Goal: Task Accomplishment & Management: Manage account settings

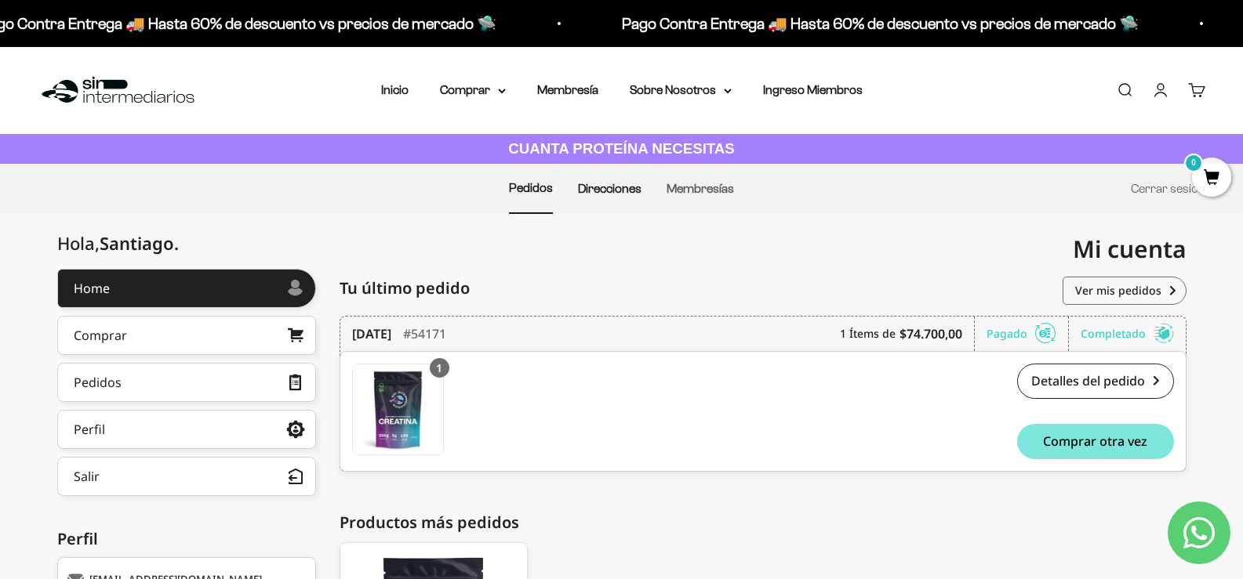
click at [630, 189] on link "Direcciones" at bounding box center [610, 188] width 64 height 13
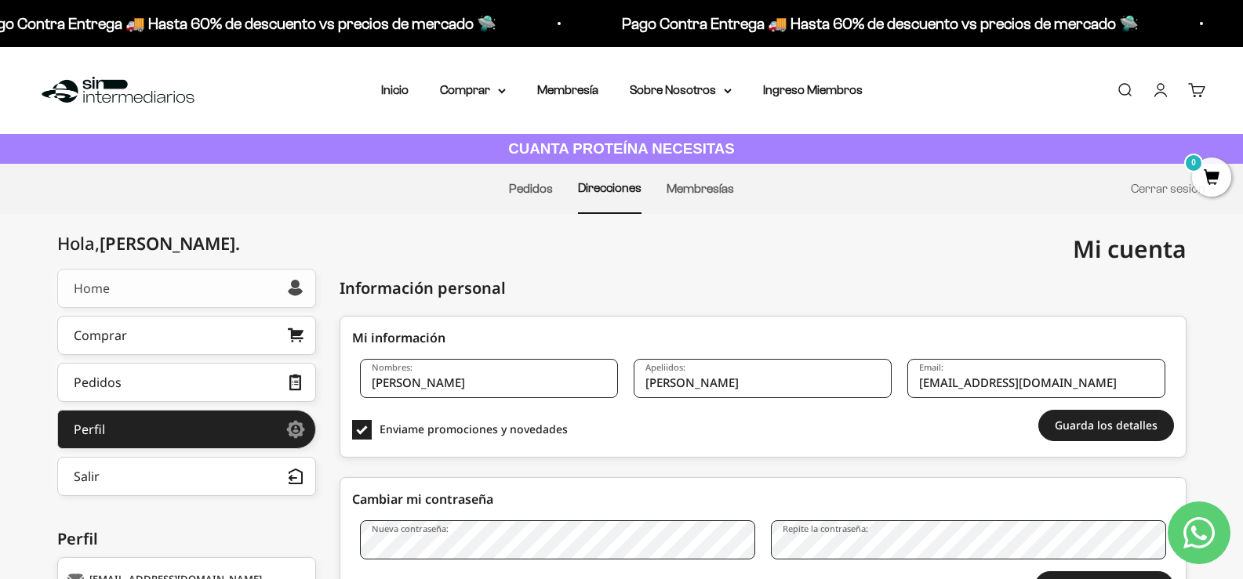
click at [291, 304] on link "Home" at bounding box center [186, 288] width 259 height 39
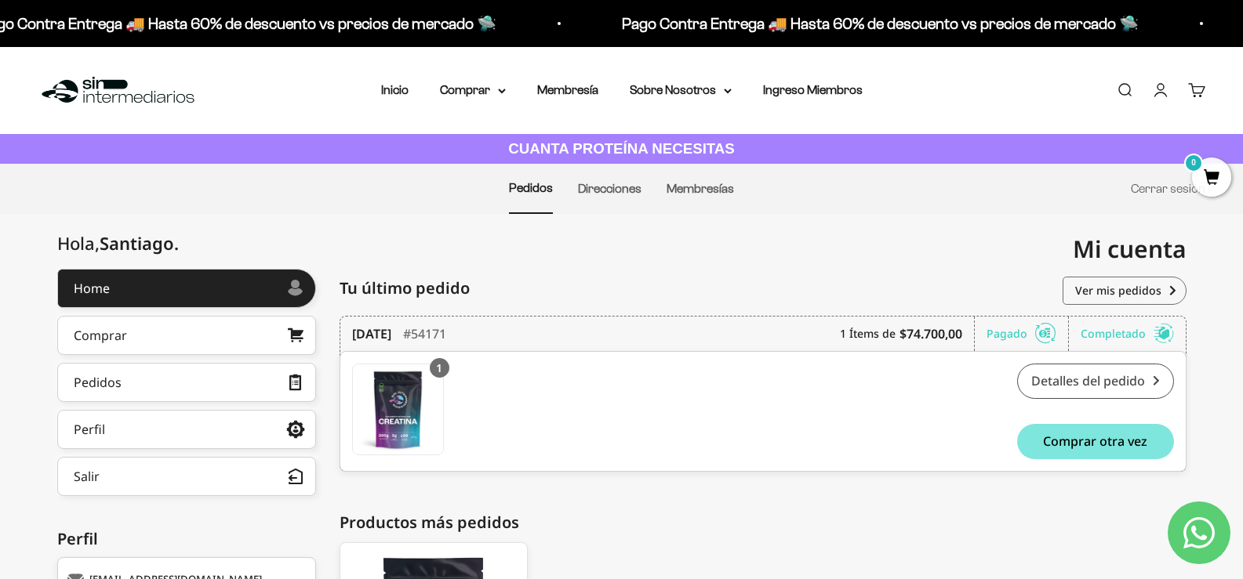
click at [1095, 381] on link "Detalles del pedido" at bounding box center [1095, 381] width 157 height 35
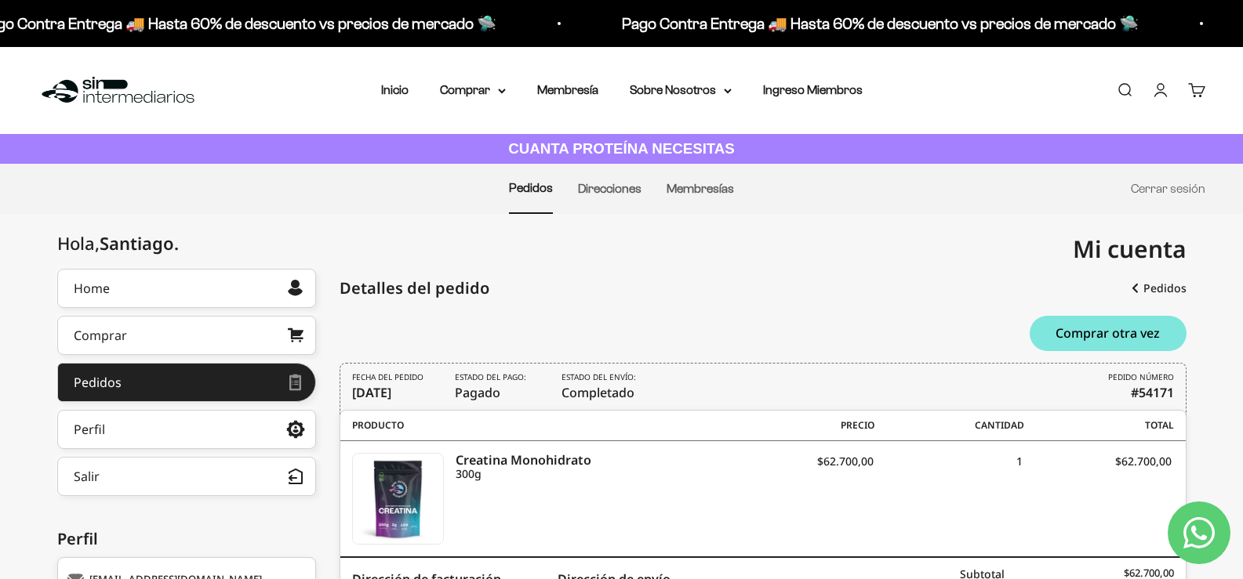
drag, startPoint x: 632, startPoint y: 393, endPoint x: 729, endPoint y: 394, distance: 97.2
click at [729, 394] on div "FECHA DEL PEDIDO [DATE] Estado del pago: Pagado Estado del envío: Completado PE…" at bounding box center [762, 389] width 847 height 53
click at [735, 320] on div "Comprar otra vez" at bounding box center [762, 333] width 847 height 35
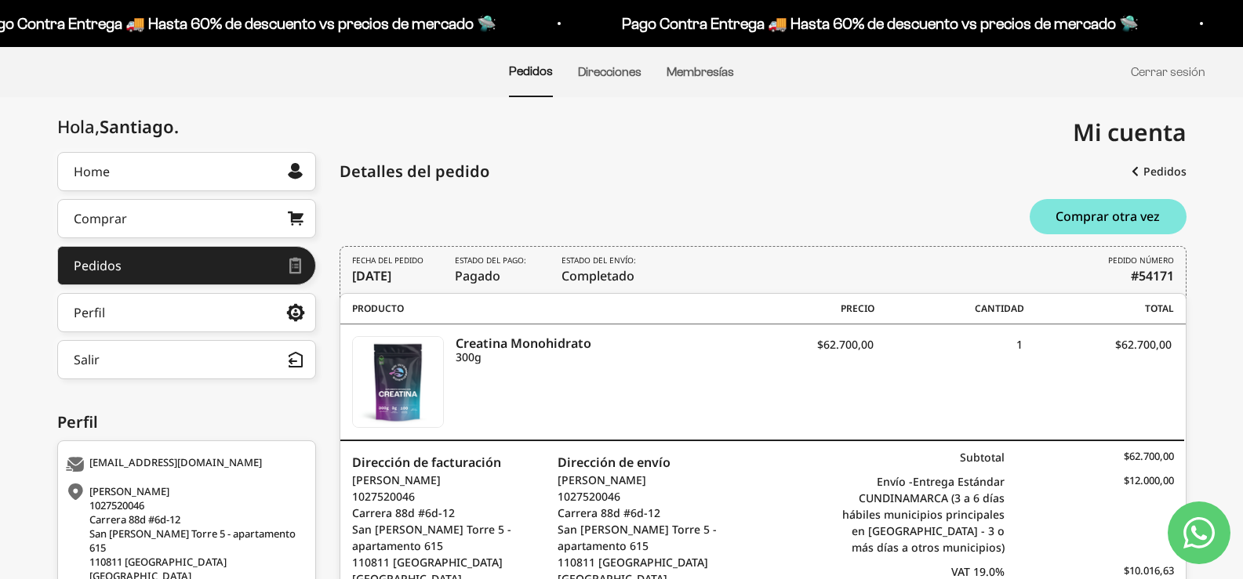
scroll to position [181, 0]
